Goal: Information Seeking & Learning: Learn about a topic

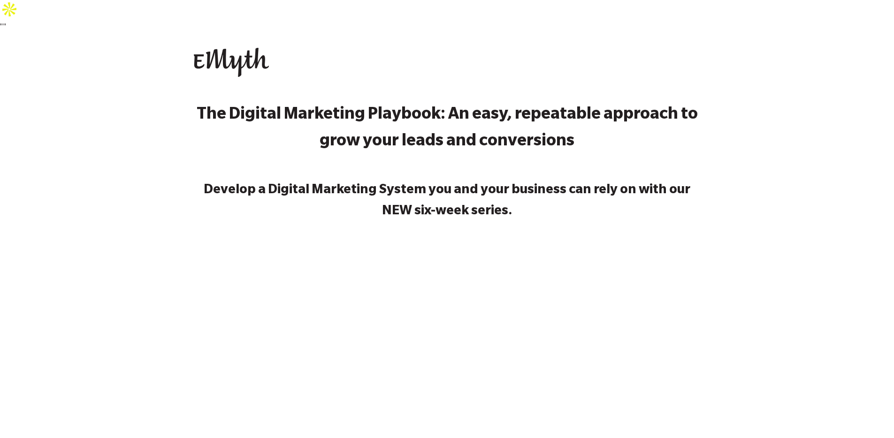
click at [849, 96] on div "The Digital Marketing Playbook: An easy, repeatable approach to grow your leads…" at bounding box center [447, 365] width 894 height 539
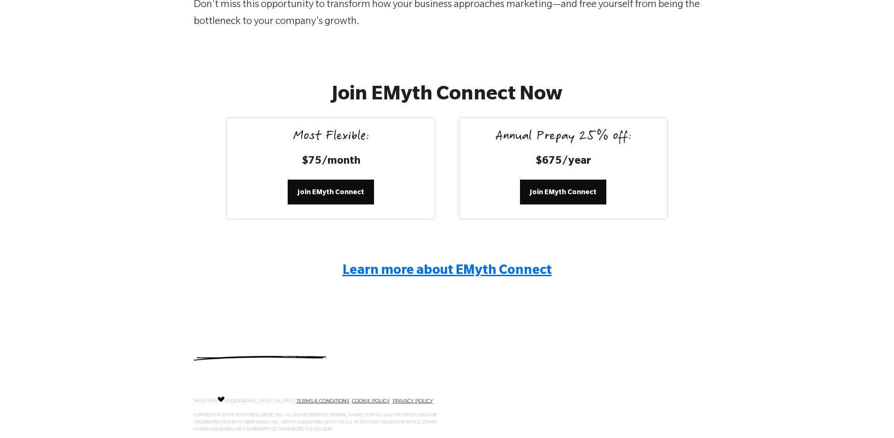
scroll to position [1750, 0]
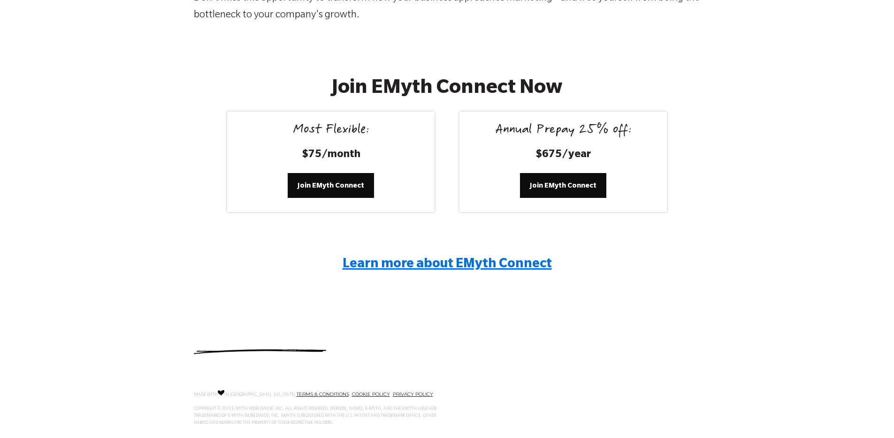
click at [532, 258] on span "Learn more about EMyth Connect" at bounding box center [447, 265] width 209 height 14
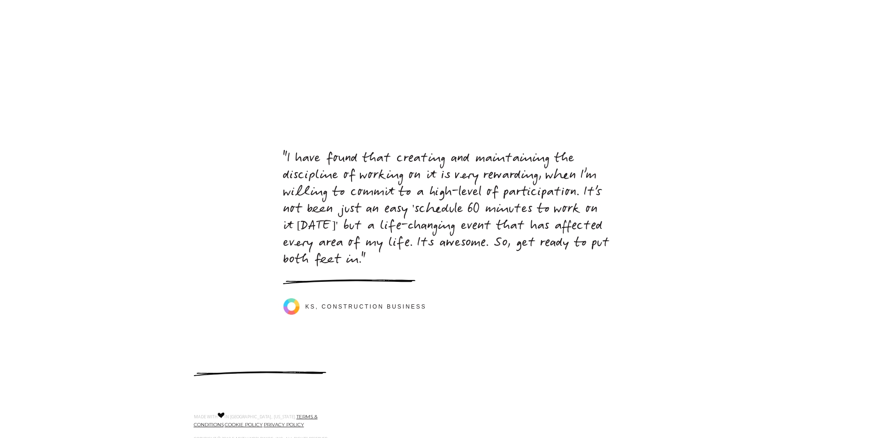
scroll to position [4194, 0]
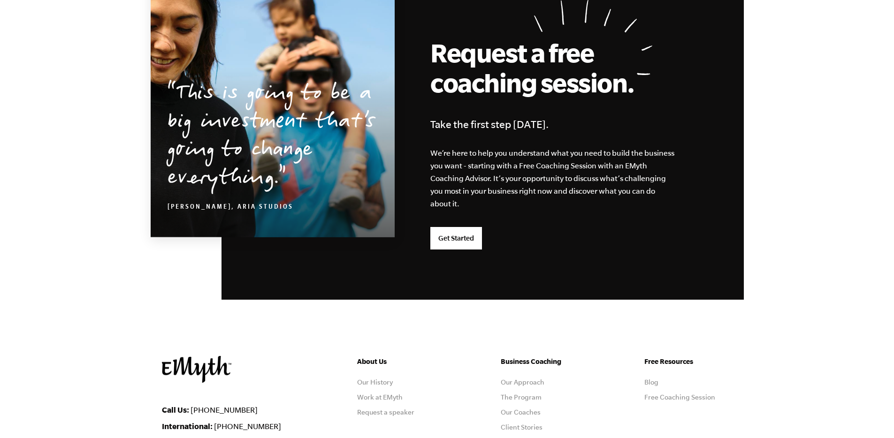
scroll to position [2455, 0]
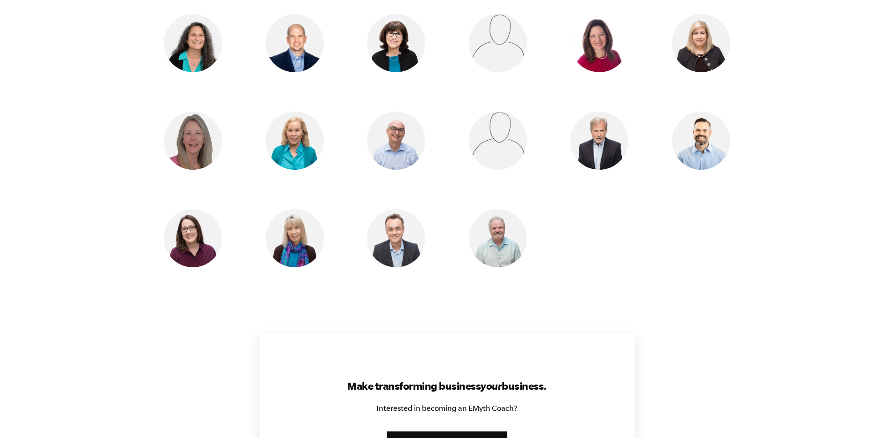
scroll to position [828, 0]
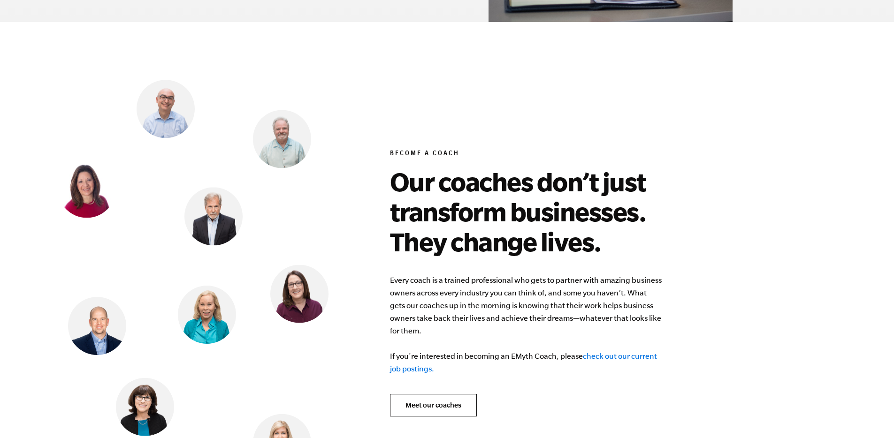
scroll to position [3608, 0]
click at [616, 352] on link "check out our current job postings." at bounding box center [523, 362] width 267 height 21
